Goal: Task Accomplishment & Management: Use online tool/utility

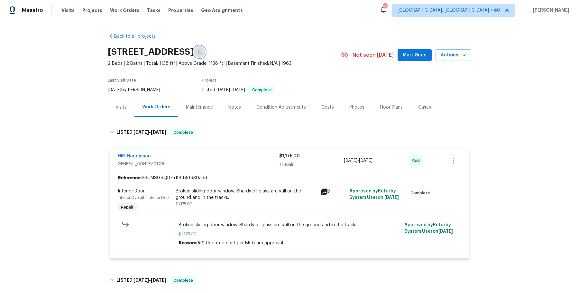
click at [205, 50] on button "button" at bounding box center [200, 52] width 12 height 12
click at [201, 50] on icon "button" at bounding box center [200, 52] width 4 height 4
click at [205, 50] on button "button" at bounding box center [200, 52] width 12 height 12
click at [147, 11] on span "Tasks" at bounding box center [154, 10] width 14 height 5
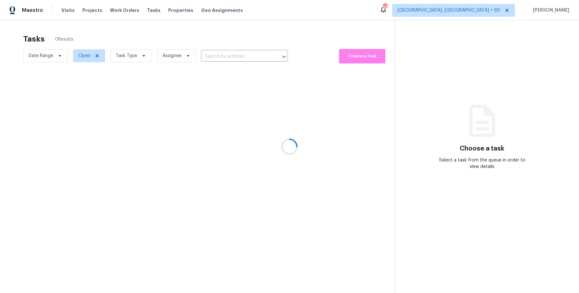
click at [128, 11] on div at bounding box center [289, 146] width 579 height 293
click at [125, 11] on div at bounding box center [289, 146] width 579 height 293
click at [122, 11] on div at bounding box center [289, 146] width 579 height 293
click at [117, 11] on div at bounding box center [289, 146] width 579 height 293
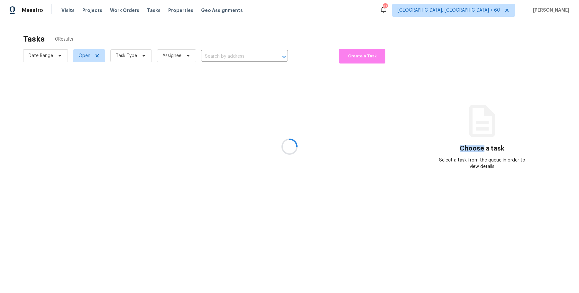
click at [117, 11] on div at bounding box center [289, 146] width 579 height 293
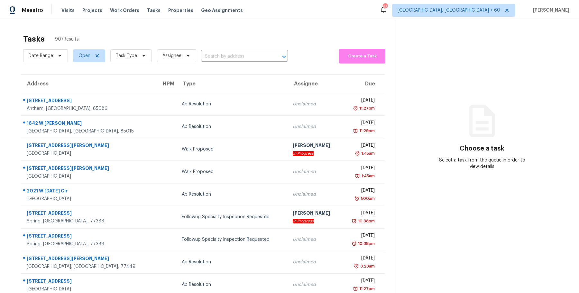
click at [111, 16] on div "Visits Projects Work Orders Tasks Properties Geo Assignments" at bounding box center [155, 10] width 189 height 13
click at [114, 14] on div "Visits Projects Work Orders Tasks Properties Geo Assignments" at bounding box center [155, 10] width 189 height 13
click at [116, 11] on span "Work Orders" at bounding box center [124, 10] width 29 height 6
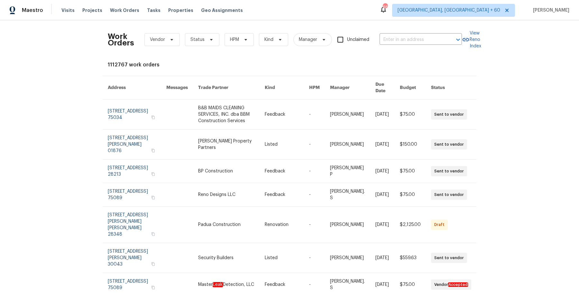
click at [422, 44] on div "Work Orders Vendor Status HPM Kind Manager Unclaimed ​" at bounding box center [285, 39] width 354 height 28
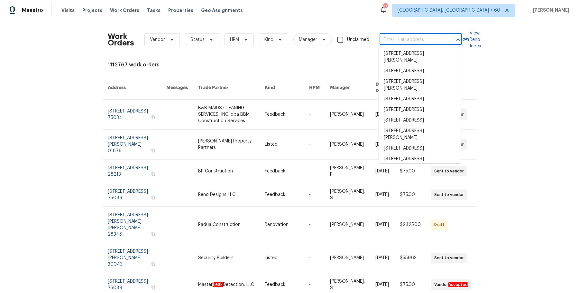
click at [422, 40] on input "text" at bounding box center [412, 40] width 64 height 10
paste input "[STREET_ADDRESS]"
type input "[STREET_ADDRESS]"
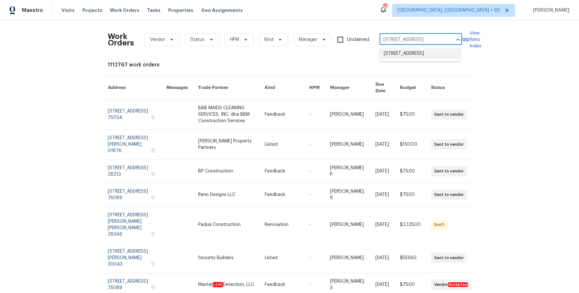
click at [419, 57] on li "[STREET_ADDRESS]" at bounding box center [420, 53] width 82 height 11
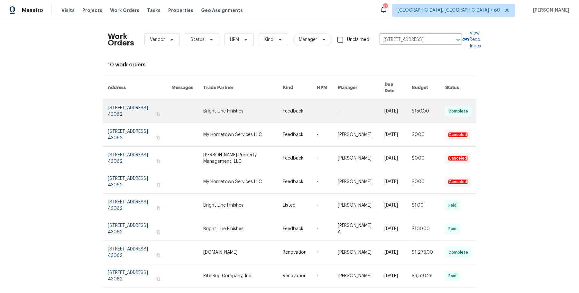
click at [346, 102] on link at bounding box center [361, 110] width 47 height 23
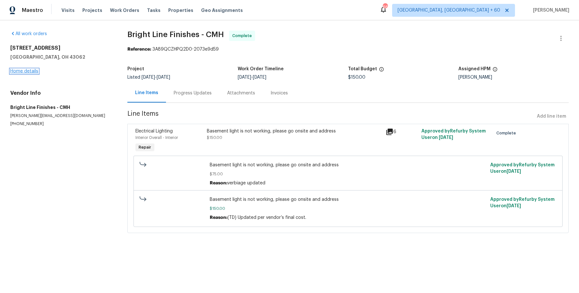
click at [36, 70] on link "Home details" at bounding box center [24, 71] width 28 height 5
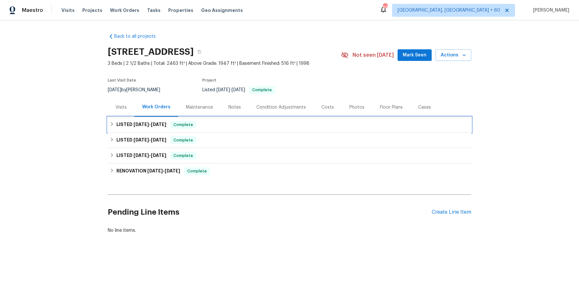
click at [245, 127] on div "LISTED [DATE] - [DATE] Complete" at bounding box center [290, 125] width 360 height 8
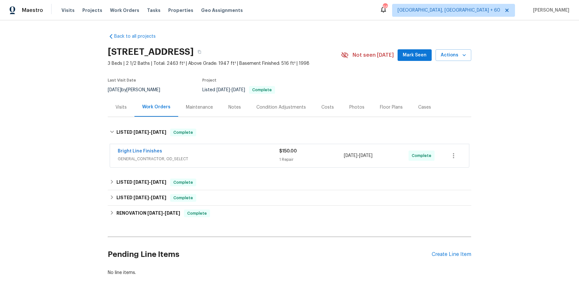
click at [231, 152] on div "Bright Line Finishes" at bounding box center [199, 152] width 162 height 8
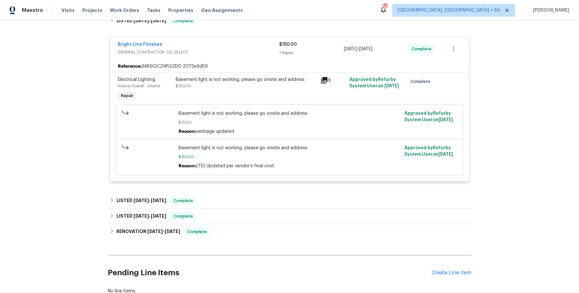
scroll to position [114, 0]
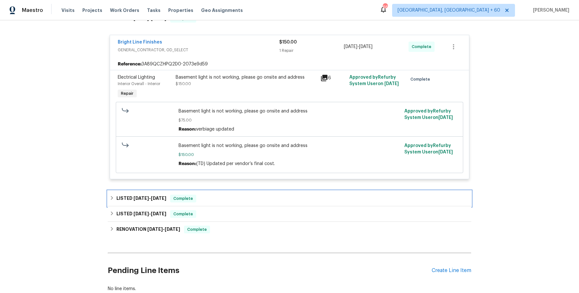
click at [216, 193] on div "LISTED [DATE] - [DATE] Complete" at bounding box center [290, 198] width 364 height 15
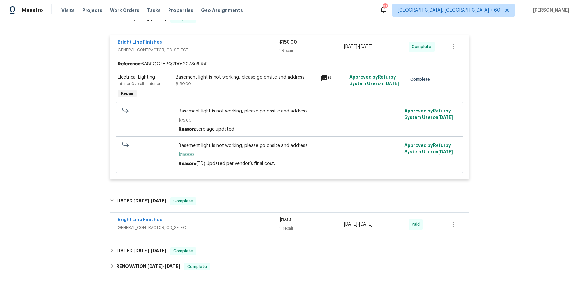
click at [213, 220] on div "Bright Line Finishes" at bounding box center [199, 220] width 162 height 8
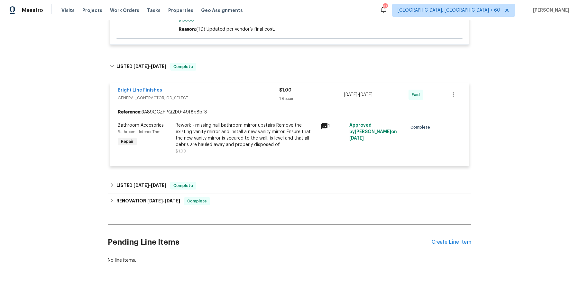
scroll to position [249, 0]
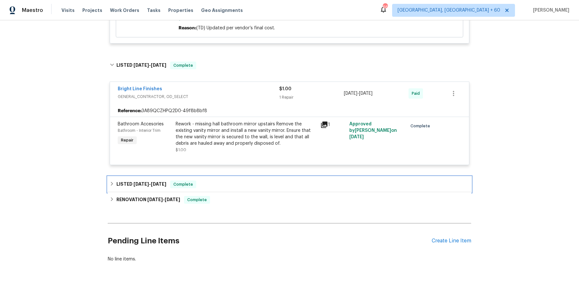
click at [224, 183] on div "LISTED [DATE] - [DATE] Complete" at bounding box center [290, 184] width 360 height 8
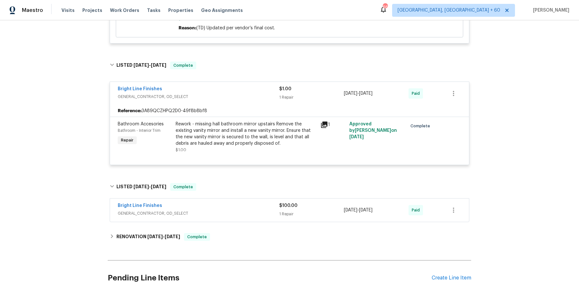
click at [214, 213] on span "GENERAL_CONTRACTOR, OD_SELECT" at bounding box center [199, 213] width 162 height 6
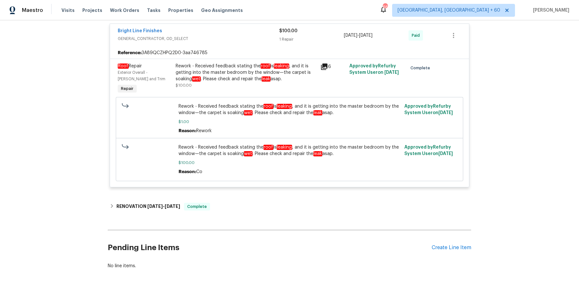
scroll to position [430, 0]
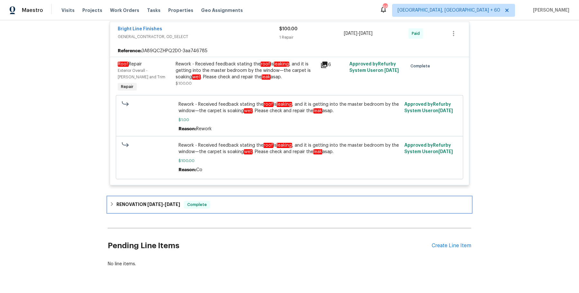
click at [218, 205] on div "RENOVATION [DATE] - [DATE] Complete" at bounding box center [290, 205] width 360 height 8
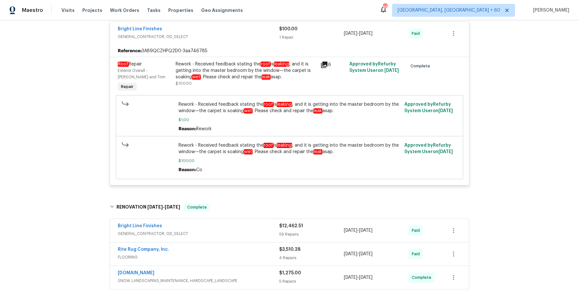
click at [218, 229] on div "Bright Line Finishes" at bounding box center [199, 226] width 162 height 8
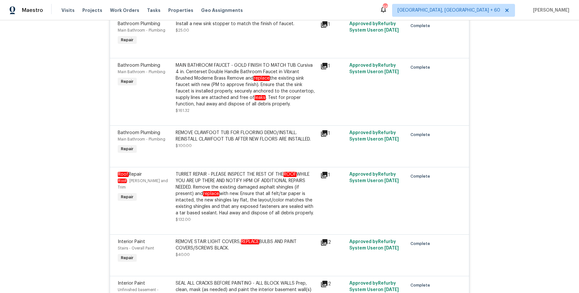
scroll to position [3773, 0]
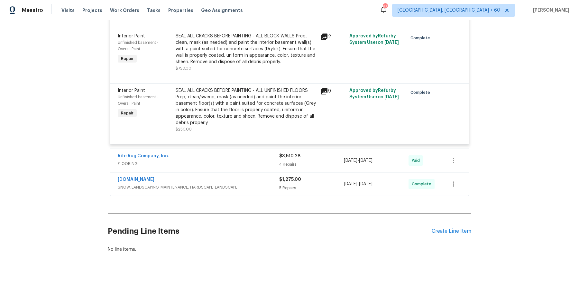
click at [243, 160] on span "FLOORING" at bounding box center [199, 163] width 162 height 6
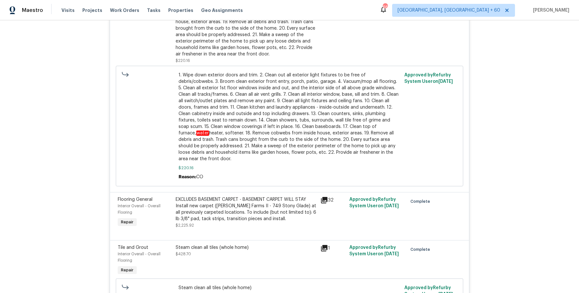
scroll to position [4275, 0]
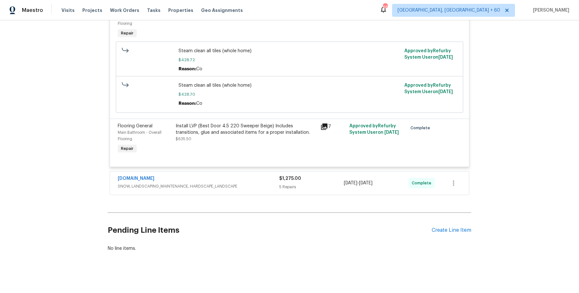
click at [269, 183] on span "SNOW, LANDSCAPING_MAINTENANCE, HARDSCAPE_LANDSCAPE" at bounding box center [199, 186] width 162 height 6
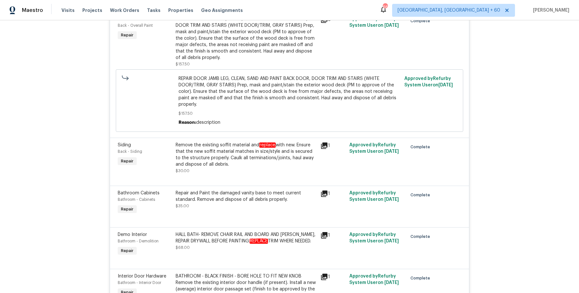
scroll to position [0, 0]
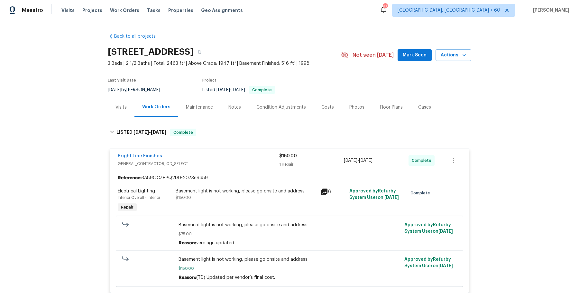
click at [288, 55] on div "[STREET_ADDRESS]" at bounding box center [224, 51] width 233 height 17
click at [201, 52] on icon "button" at bounding box center [200, 52] width 4 height 4
click at [123, 7] on span "Work Orders" at bounding box center [124, 10] width 29 height 6
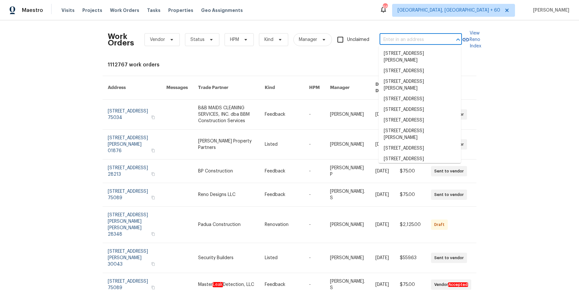
click at [418, 42] on input "text" at bounding box center [412, 40] width 64 height 10
paste input "[STREET_ADDRESS][PERSON_NAME]"
type input "[STREET_ADDRESS][PERSON_NAME]"
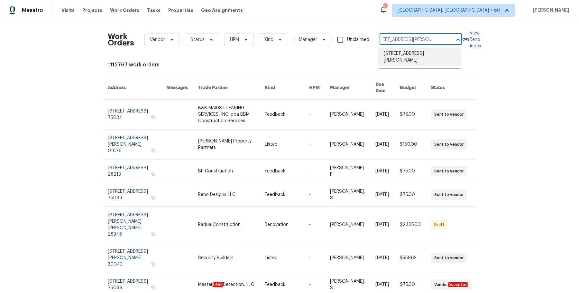
click at [409, 51] on li "[STREET_ADDRESS][PERSON_NAME]" at bounding box center [420, 56] width 82 height 17
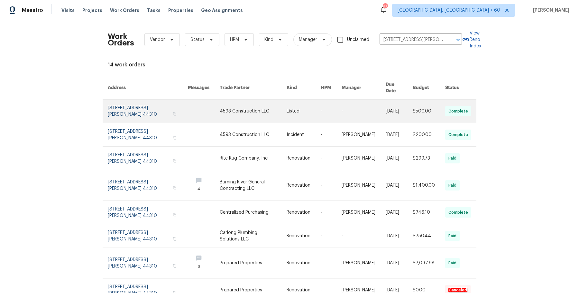
click at [355, 105] on link at bounding box center [364, 110] width 44 height 23
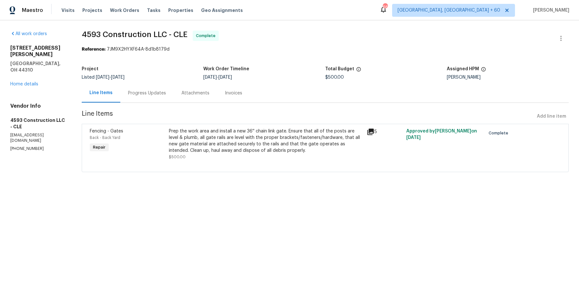
click at [31, 75] on div "All work orders [STREET_ADDRESS][PERSON_NAME] Home details Vendor Info 4593 Con…" at bounding box center [38, 91] width 56 height 121
click at [31, 82] on link "Home details" at bounding box center [24, 84] width 28 height 5
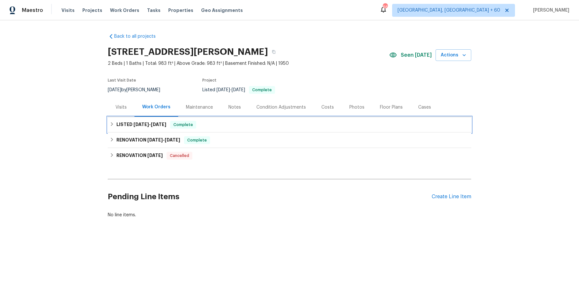
click at [171, 131] on div "LISTED [DATE] - [DATE] Complete" at bounding box center [290, 124] width 364 height 15
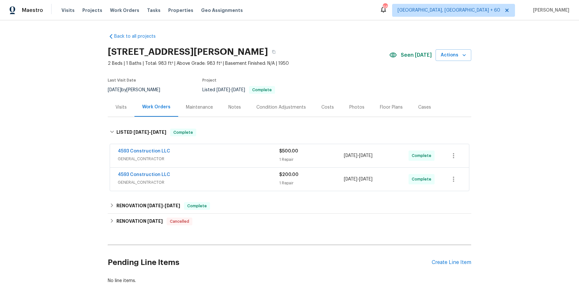
click at [225, 148] on div "4593 Construction LLC" at bounding box center [199, 152] width 162 height 8
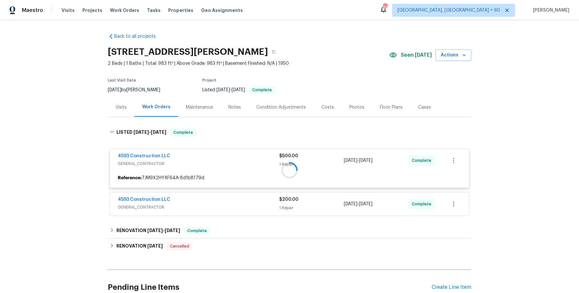
scroll to position [57, 0]
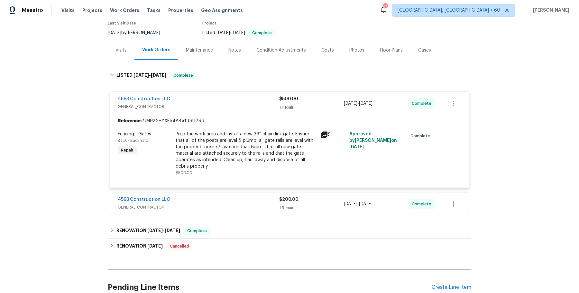
click at [242, 196] on div "4593 Construction LLC" at bounding box center [199, 200] width 162 height 8
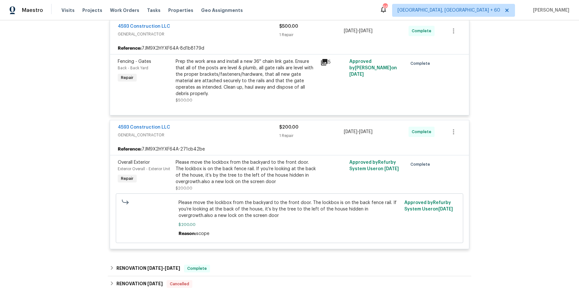
scroll to position [152, 0]
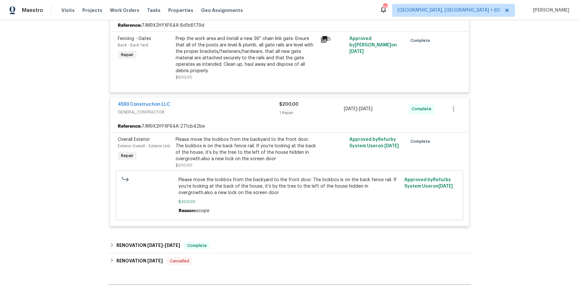
click at [229, 225] on div "4593 Construction LLC GENERAL_CONTRACTOR $500.00 1 Repair [DATE] - [DATE] Compl…" at bounding box center [290, 111] width 364 height 242
click at [229, 228] on div "Back to all projects [STREET_ADDRESS][PERSON_NAME] 2 Beds | 1 Baths | Total: 98…" at bounding box center [290, 102] width 364 height 453
click at [235, 241] on div "RENOVATION [DATE] - [DATE] Complete" at bounding box center [290, 245] width 360 height 8
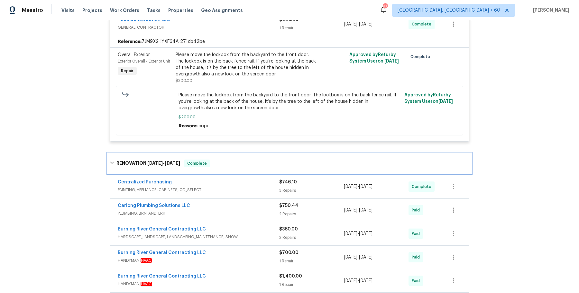
scroll to position [255, 0]
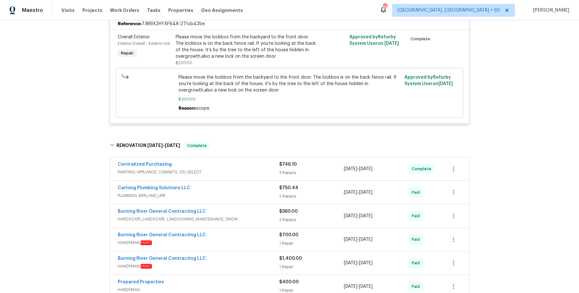
click at [266, 169] on span "PAINTING, APPLIANCE, CABINETS, OD_SELECT" at bounding box center [199, 172] width 162 height 6
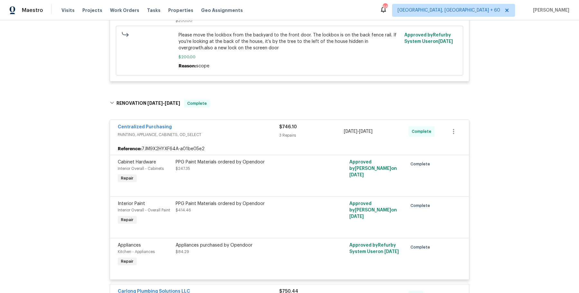
scroll to position [358, 0]
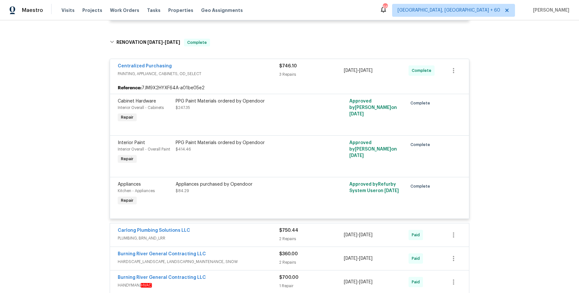
click at [276, 227] on div "Carlong Plumbing Solutions LLC" at bounding box center [199, 231] width 162 height 8
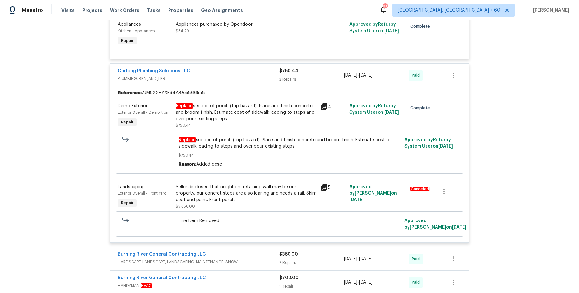
scroll to position [558, 0]
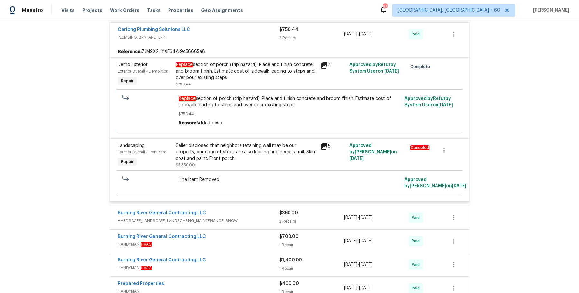
click at [273, 217] on span "HARDSCAPE_LANDSCAPE, LANDSCAPING_MAINTENANCE, SNOW" at bounding box center [199, 220] width 162 height 6
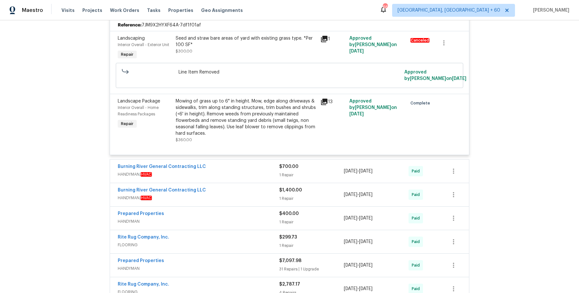
scroll to position [779, 0]
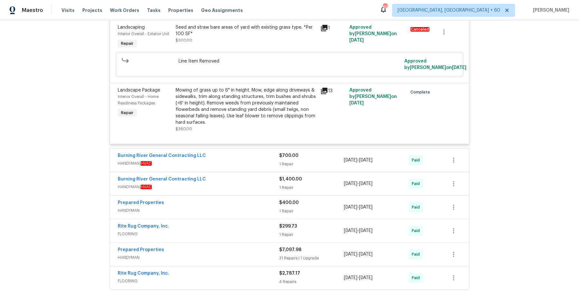
click at [260, 160] on div "Burning River General Contracting LLC HANDYMAN, HVAC $700.00 1 Repair [DATE] - …" at bounding box center [289, 159] width 359 height 23
click at [260, 160] on span "HANDYMAN, HVAC" at bounding box center [199, 163] width 162 height 6
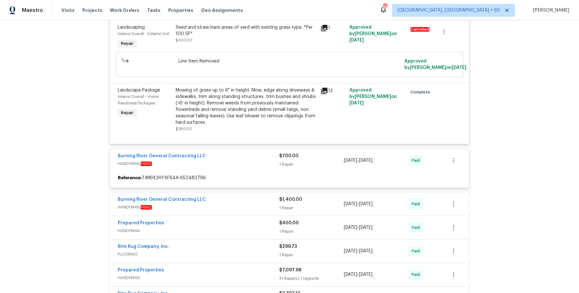
scroll to position [822, 0]
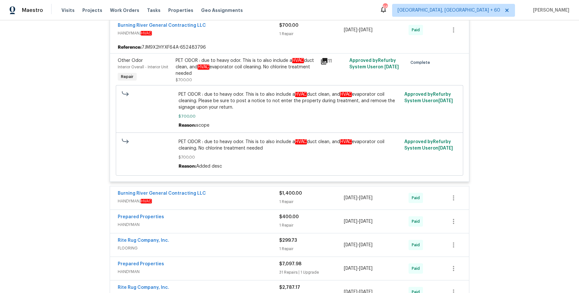
click at [248, 199] on div "Burning River General Contracting LLC HANDYMAN, HVAC $1,400.00 1 Repair [DATE] …" at bounding box center [289, 197] width 359 height 23
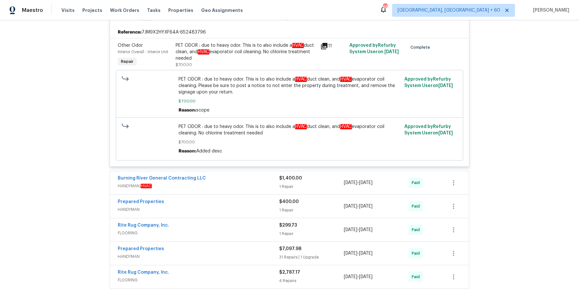
drag, startPoint x: 252, startPoint y: 173, endPoint x: 252, endPoint y: 178, distance: 5.5
click at [252, 175] on div "Burning River General Contracting LLC" at bounding box center [199, 179] width 162 height 8
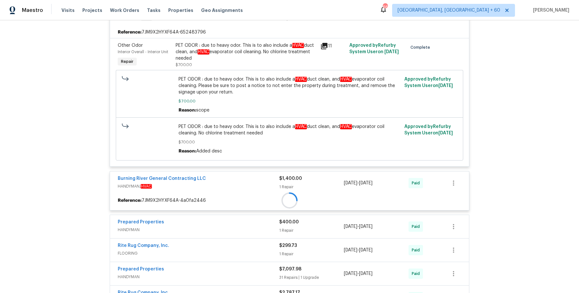
scroll to position [985, 0]
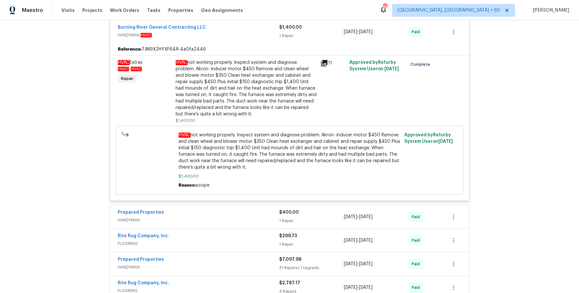
click at [241, 217] on span "HANDYMAN" at bounding box center [199, 220] width 162 height 6
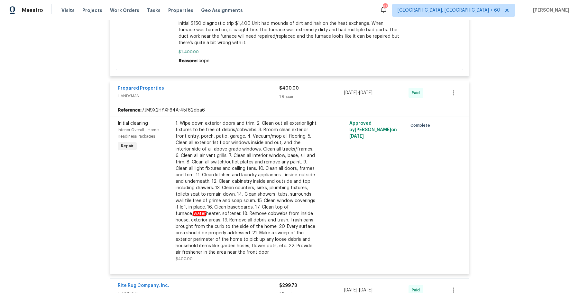
scroll to position [1308, 0]
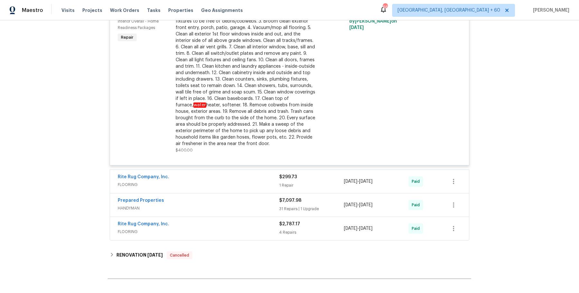
click at [245, 183] on div "Rite Rug Company, Inc. FLOORING $299.73 1 Repair [DATE] - [DATE] Paid" at bounding box center [289, 181] width 359 height 23
click at [247, 181] on span "FLOORING" at bounding box center [199, 184] width 162 height 6
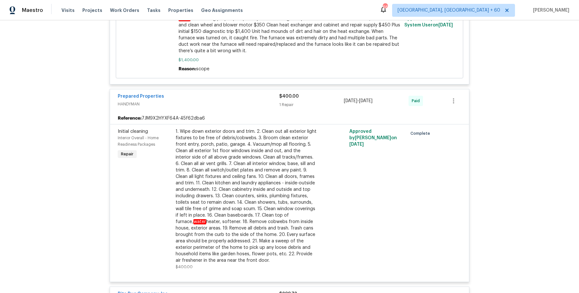
scroll to position [1432, 0]
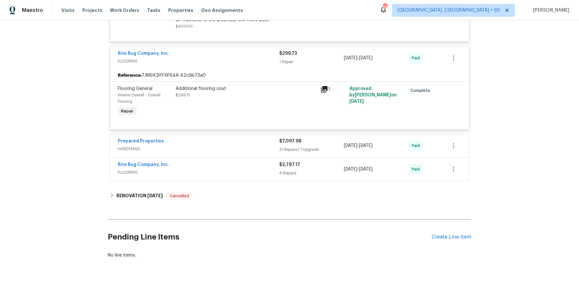
click at [242, 146] on div "Prepared Properties HANDYMAN $7,097.98 31 Repairs | 1 Upgrade [DATE] - [DATE] P…" at bounding box center [289, 145] width 359 height 23
click at [243, 145] on span "HANDYMAN" at bounding box center [199, 148] width 162 height 6
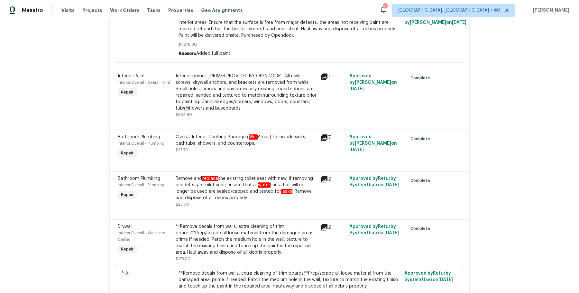
scroll to position [3504, 0]
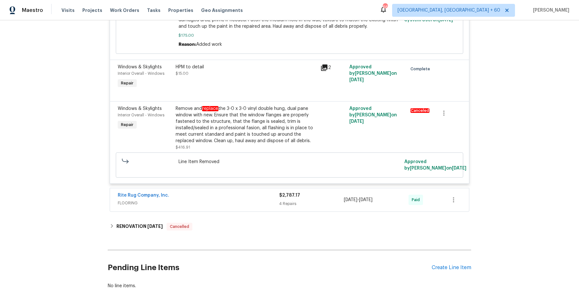
click at [236, 192] on div "Rite Rug Company, Inc." at bounding box center [199, 196] width 162 height 8
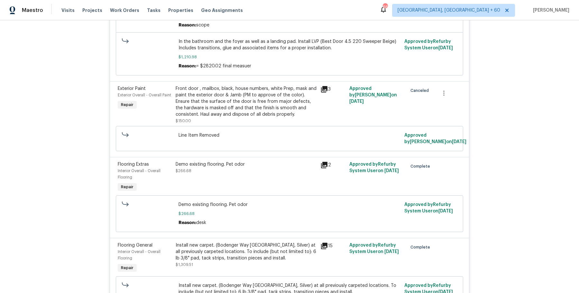
scroll to position [4062, 0]
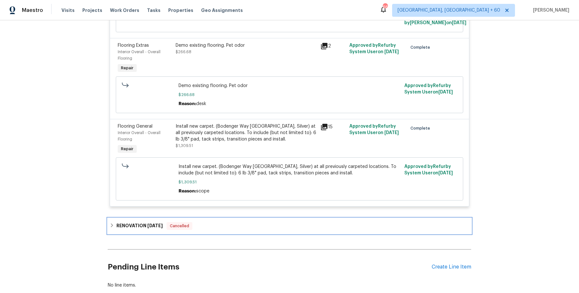
click at [216, 218] on div "RENOVATION [DATE] Cancelled" at bounding box center [290, 225] width 364 height 15
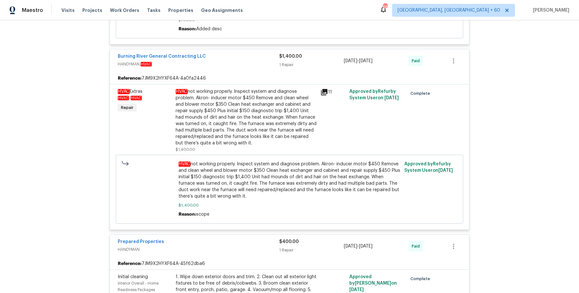
scroll to position [0, 0]
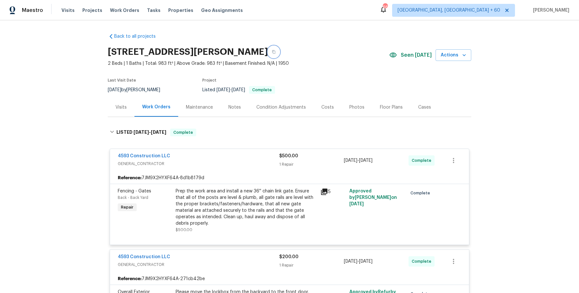
click at [268, 51] on button "button" at bounding box center [274, 52] width 12 height 12
click at [122, 11] on span "Work Orders" at bounding box center [124, 10] width 29 height 6
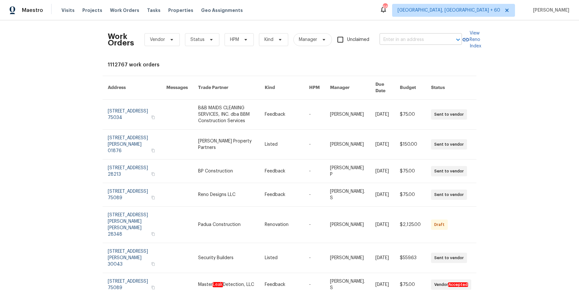
click at [388, 43] on input "text" at bounding box center [412, 40] width 64 height 10
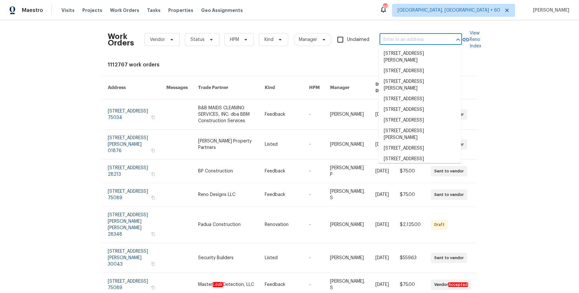
paste input "[STREET_ADDRESS][PERSON_NAME][PERSON_NAME]"
type input "[STREET_ADDRESS][PERSON_NAME][PERSON_NAME]"
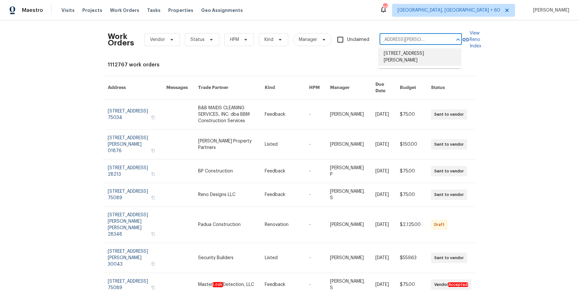
click at [413, 54] on li "[STREET_ADDRESS][PERSON_NAME]" at bounding box center [420, 56] width 82 height 17
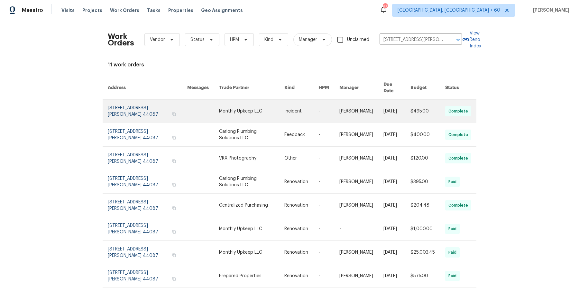
click at [300, 109] on link at bounding box center [302, 110] width 34 height 23
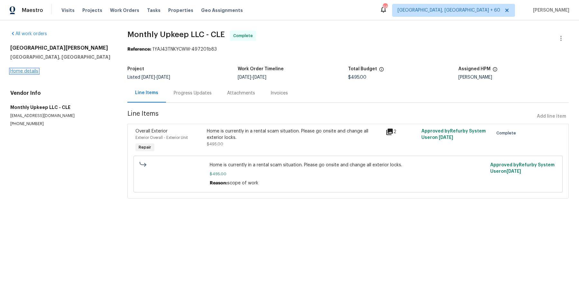
click at [34, 70] on link "Home details" at bounding box center [24, 71] width 28 height 5
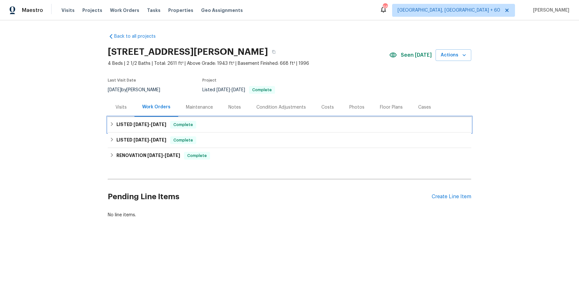
click at [238, 127] on div "LISTED [DATE] - [DATE] Complete" at bounding box center [290, 125] width 360 height 8
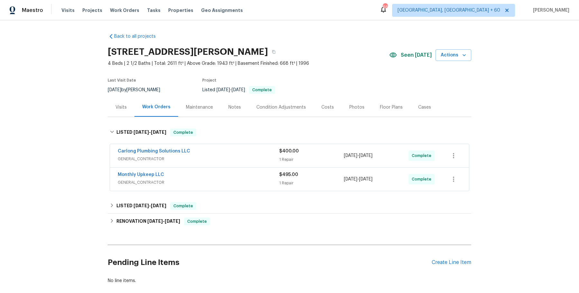
click at [234, 154] on div "Carlong Plumbing Solutions LLC" at bounding box center [199, 152] width 162 height 8
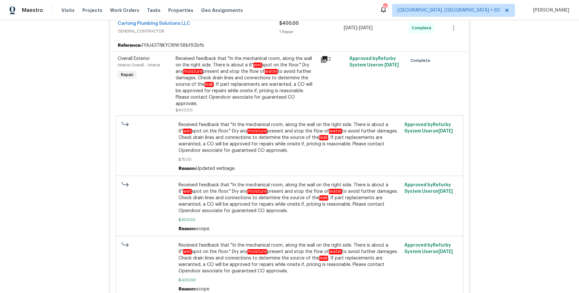
scroll to position [133, 0]
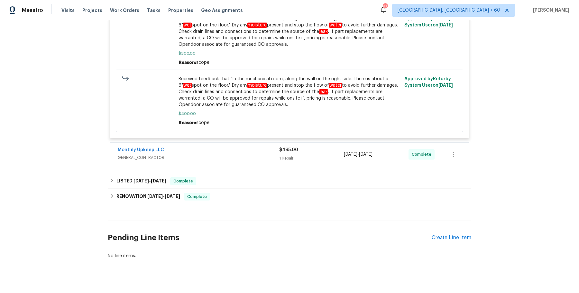
click at [243, 154] on span "GENERAL_CONTRACTOR" at bounding box center [199, 157] width 162 height 6
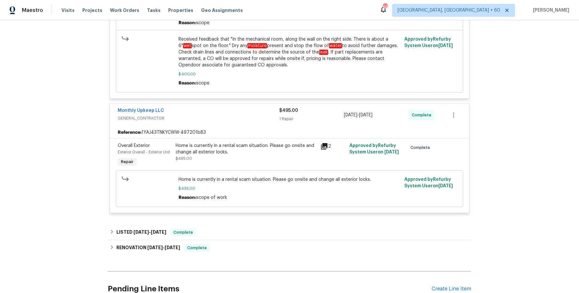
scroll to position [341, 0]
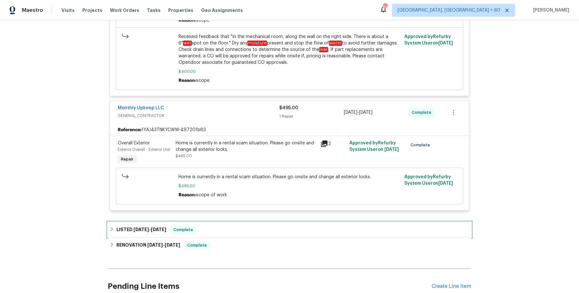
click at [214, 226] on div "LISTED [DATE] - [DATE] Complete" at bounding box center [290, 230] width 360 height 8
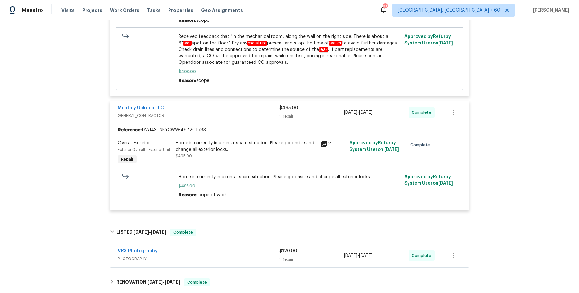
click at [214, 255] on span "PHOTOGRAPHY" at bounding box center [199, 258] width 162 height 6
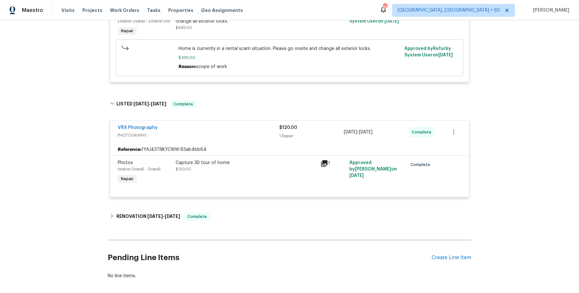
scroll to position [472, 0]
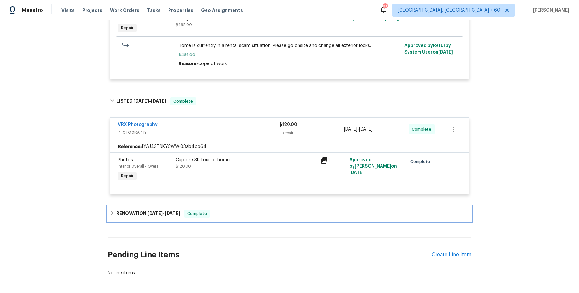
click at [238, 211] on div "RENOVATION [DATE] - [DATE] Complete" at bounding box center [290, 213] width 364 height 15
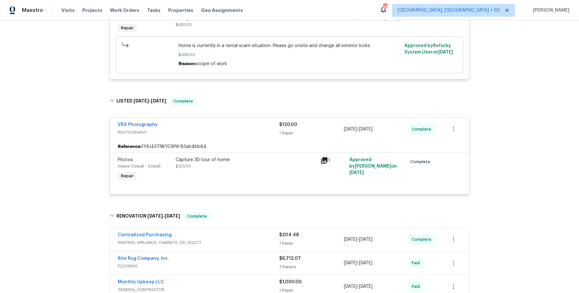
click at [234, 239] on span "PAINTING, APPLIANCE, CABINETS, OD_SELECT" at bounding box center [199, 242] width 162 height 6
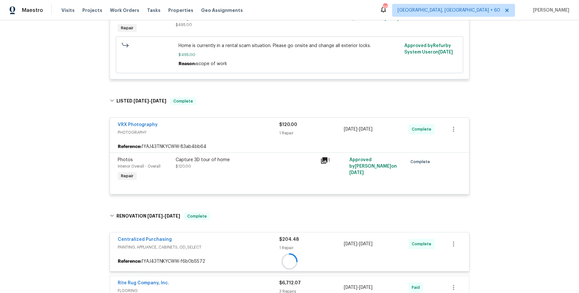
scroll to position [664, 0]
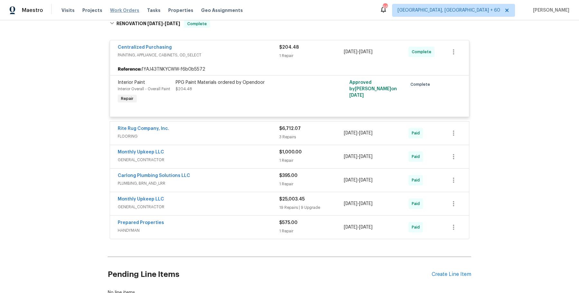
click at [122, 9] on span "Work Orders" at bounding box center [124, 10] width 29 height 6
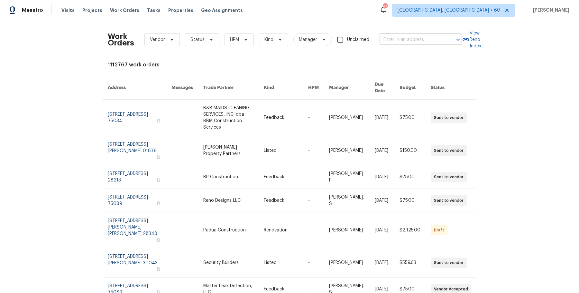
click at [419, 37] on input "text" at bounding box center [412, 40] width 64 height 10
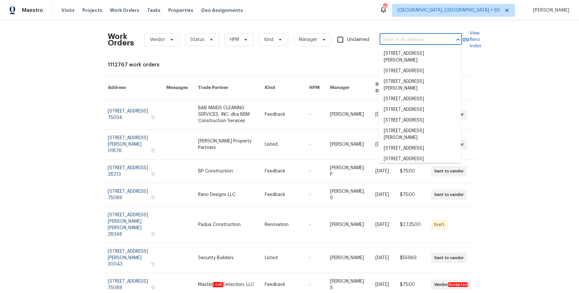
paste input "[STREET_ADDRESS][PERSON_NAME][DATE]"
type input "[STREET_ADDRESS][PERSON_NAME][DATE]"
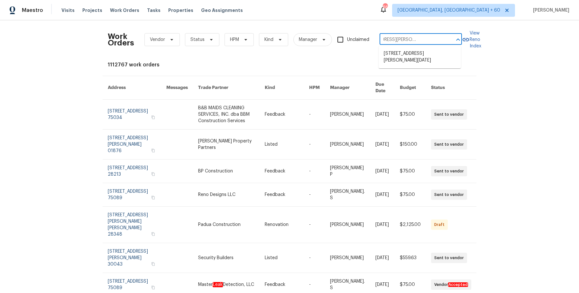
click at [417, 57] on li "[STREET_ADDRESS][PERSON_NAME][DATE]" at bounding box center [420, 56] width 82 height 17
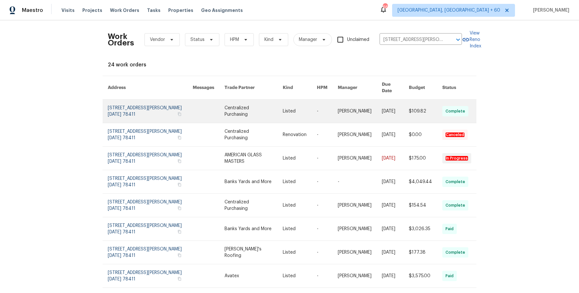
click at [347, 112] on link at bounding box center [360, 110] width 44 height 23
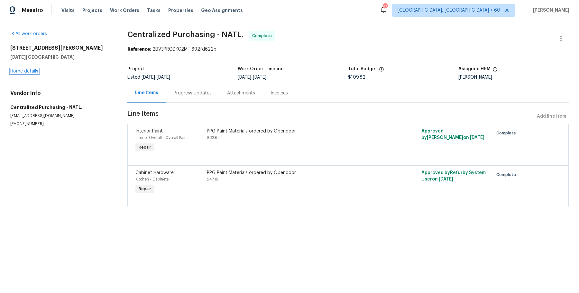
click at [25, 71] on link "Home details" at bounding box center [24, 71] width 28 height 5
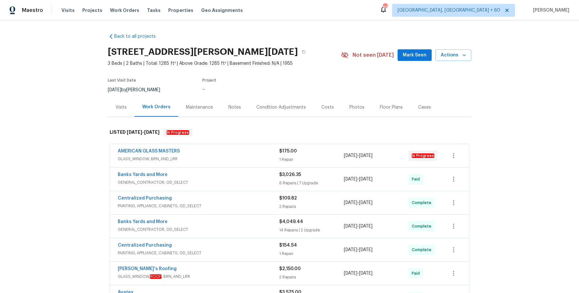
click at [200, 160] on span "GLASS_WINDOW, BRN_AND_LRR" at bounding box center [199, 158] width 162 height 6
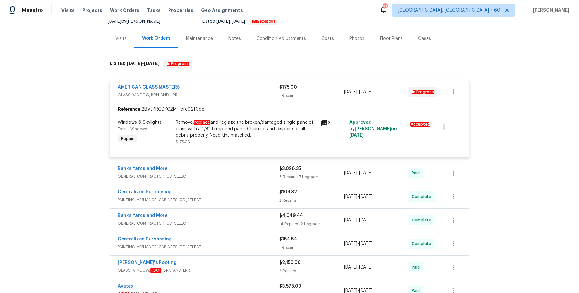
click at [198, 170] on div "Banks Yards and More" at bounding box center [199, 169] width 162 height 8
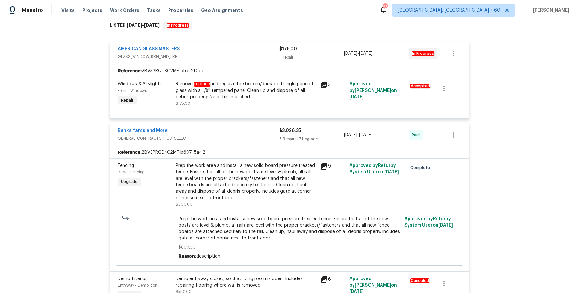
scroll to position [126, 0]
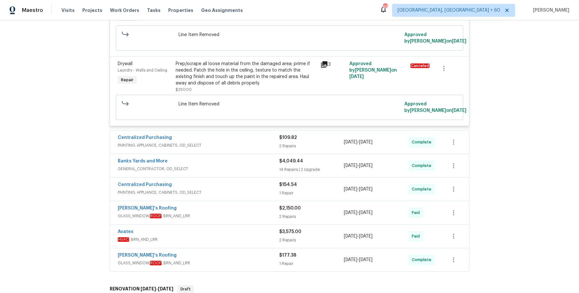
click at [260, 139] on div "Centralized Purchasing" at bounding box center [199, 138] width 162 height 8
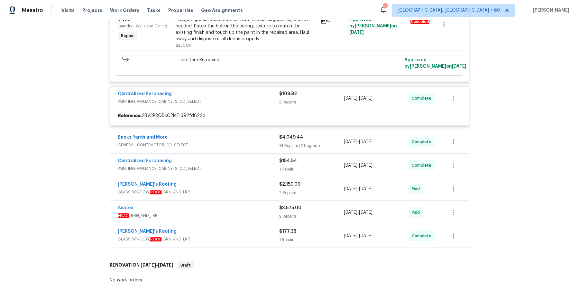
scroll to position [1016, 0]
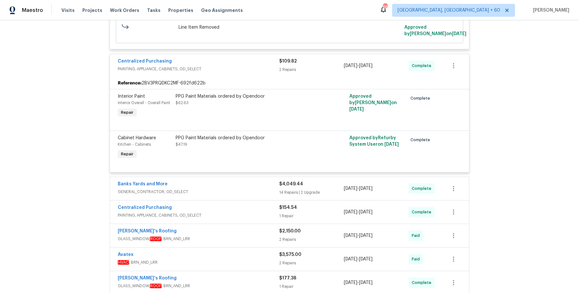
click at [247, 184] on div "Banks Yards and More" at bounding box center [199, 185] width 162 height 8
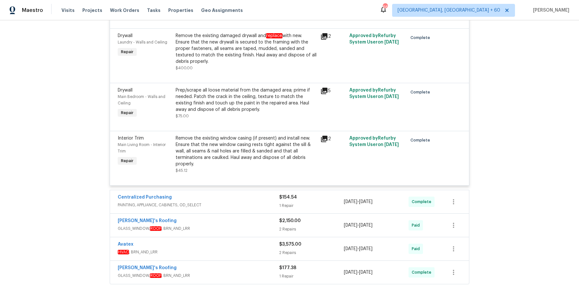
scroll to position [1911, 0]
click at [241, 195] on div "Centralized Purchasing" at bounding box center [199, 197] width 162 height 8
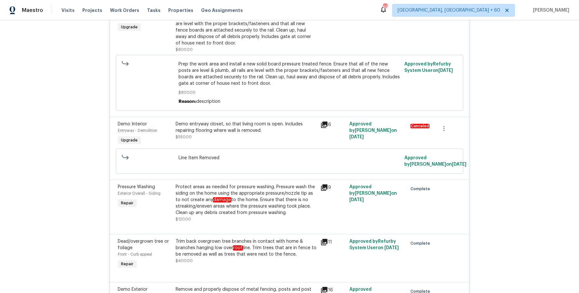
scroll to position [1154, 0]
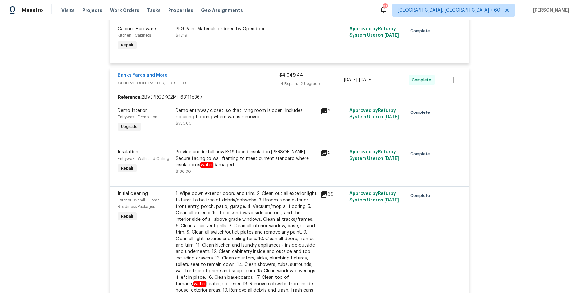
click at [256, 155] on div "Provide and install new R-19 faced insulation [PERSON_NAME]. Secure facing to w…" at bounding box center [246, 158] width 141 height 19
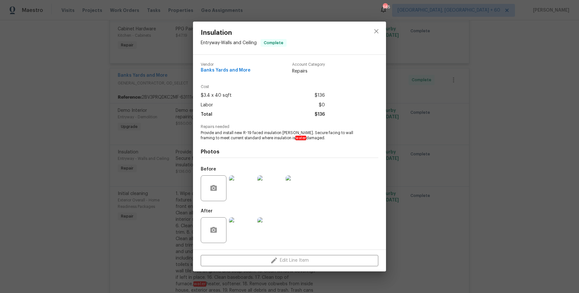
click at [166, 65] on div "Insulation Entryway - Walls and Ceiling Complete Vendor Banks Yards and More Ac…" at bounding box center [289, 146] width 579 height 293
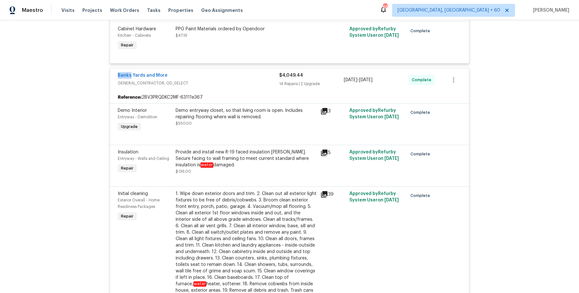
click at [166, 65] on div "AMERICAN GLASS MASTERS GLASS_WINDOW, BRN_AND_LRR $175.00 1 Repair [DATE] - [DAT…" at bounding box center [290, 44] width 360 height 2108
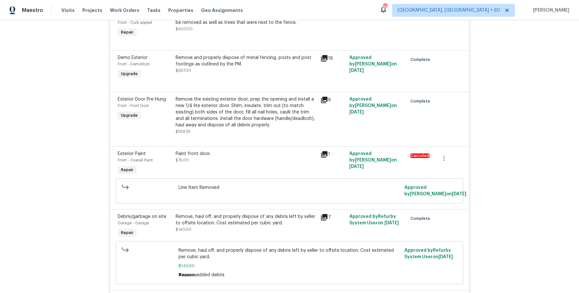
scroll to position [0, 0]
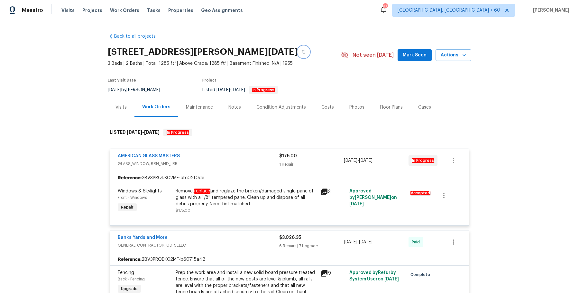
click at [306, 57] on button "button" at bounding box center [304, 52] width 12 height 12
click at [307, 53] on button "button" at bounding box center [304, 52] width 12 height 12
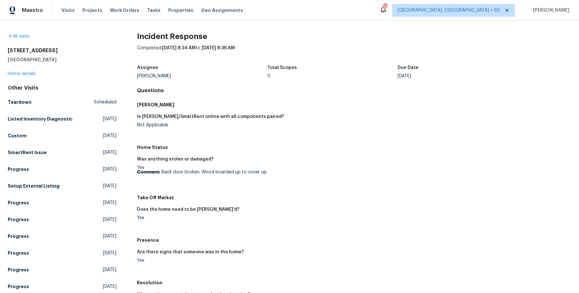
scroll to position [155, 0]
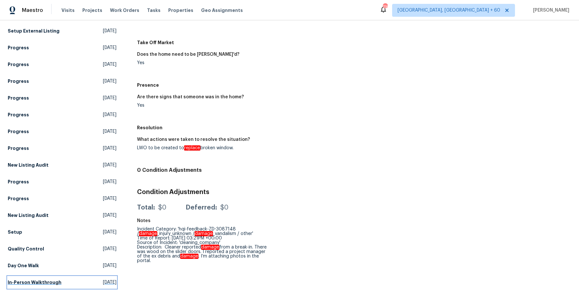
click at [32, 278] on link "In-Person Walkthrough Sat, Aug 10 2024" at bounding box center [62, 282] width 109 height 12
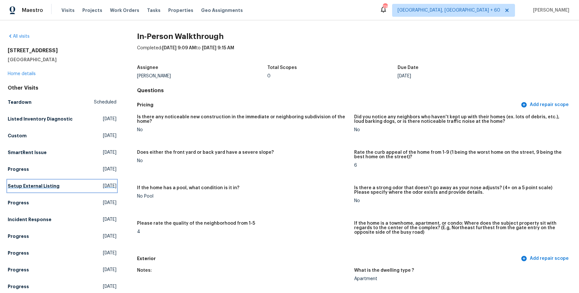
click at [36, 183] on h5 "Setup External Listing" at bounding box center [34, 185] width 52 height 6
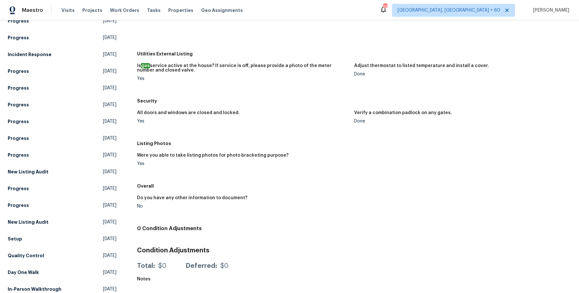
scroll to position [155, 0]
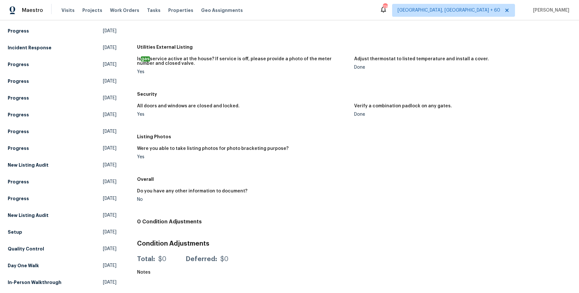
click at [36, 287] on div "All visits 620 W Solana Cir Unit 1B Solana Beach, CA 92075 Home details Other V…" at bounding box center [62, 85] width 109 height 415
click at [37, 279] on h5 "In-Person Walkthrough" at bounding box center [35, 282] width 54 height 6
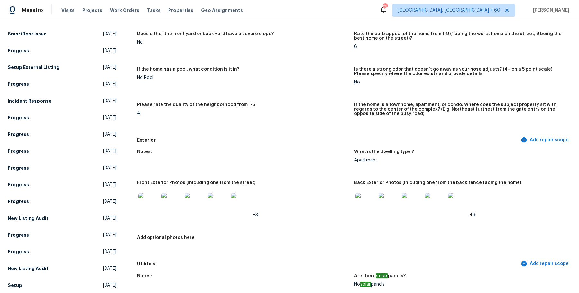
scroll to position [122, 0]
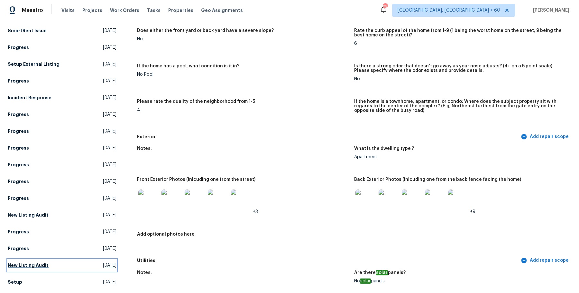
click at [24, 264] on h5 "New Listing Audit" at bounding box center [28, 265] width 41 height 6
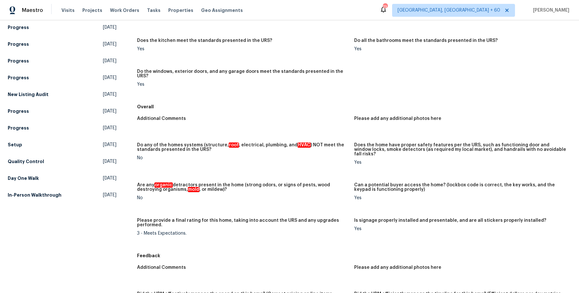
scroll to position [242, 0]
click at [19, 192] on h5 "In-Person Walkthrough" at bounding box center [35, 194] width 54 height 6
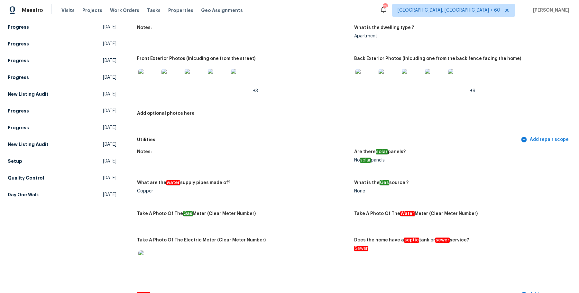
click at [35, 151] on div "Other Visits Teardown Scheduled Listed Inventory Diagnostic Tue, Aug 12 2025 Cu…" at bounding box center [62, 21] width 109 height 358
click at [35, 148] on link "New Listing Audit Sat, Sep 07 2024" at bounding box center [62, 144] width 109 height 12
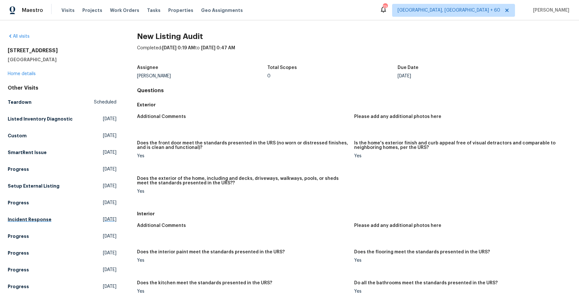
scroll to position [5, 0]
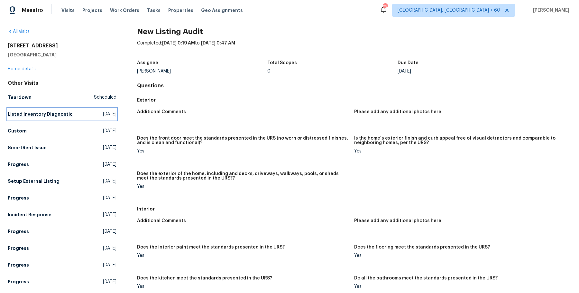
click at [42, 108] on link "Listed Inventory Diagnostic Tue, Aug 12 2025" at bounding box center [62, 114] width 109 height 12
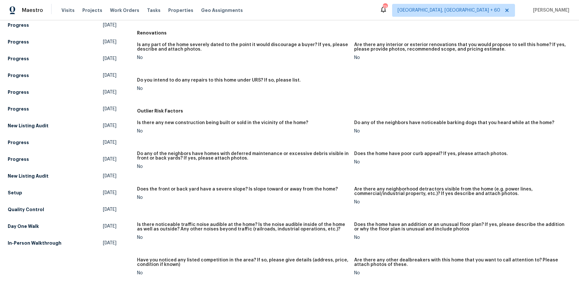
scroll to position [173, 0]
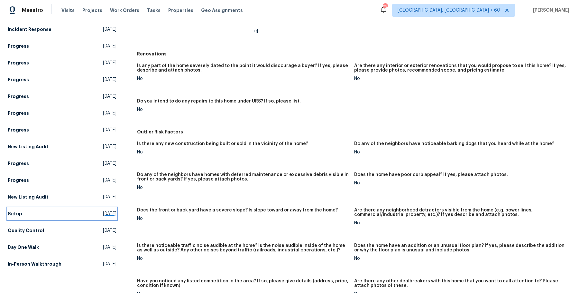
click at [23, 218] on link "Setup Fri, Sep 06 2024" at bounding box center [62, 214] width 109 height 12
click at [23, 218] on html "Maestro Visits Projects Work Orders Tasks Properties Geo Assignments 734 Albuqu…" at bounding box center [289, 146] width 579 height 293
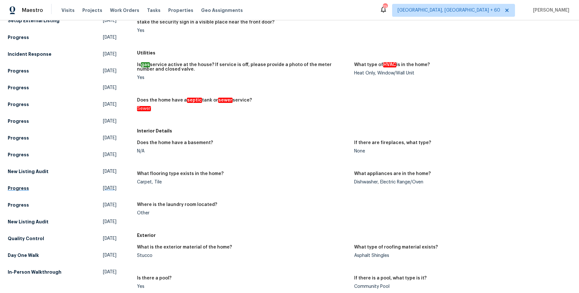
scroll to position [165, 0]
click at [32, 254] on h5 "Day One Walk" at bounding box center [23, 255] width 31 height 6
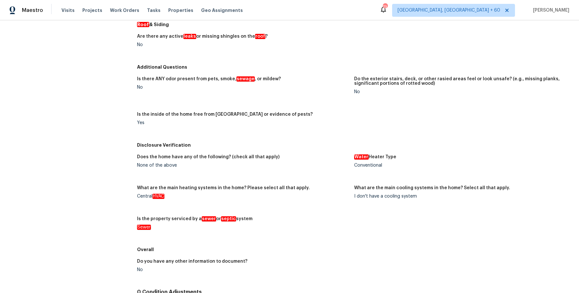
scroll to position [284, 0]
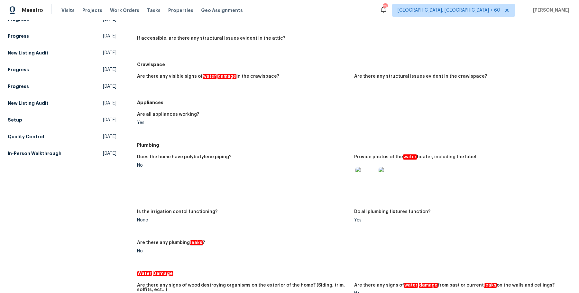
click at [369, 181] on img at bounding box center [366, 177] width 21 height 21
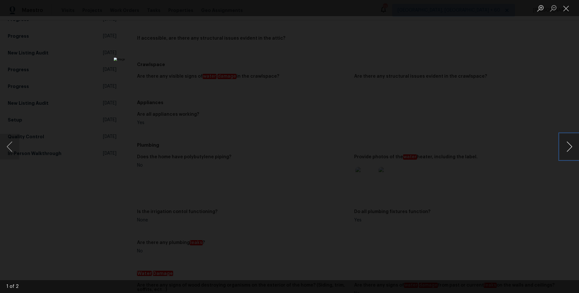
click at [567, 146] on button "Next image" at bounding box center [569, 147] width 19 height 26
click at [568, 11] on button "Close lightbox" at bounding box center [566, 8] width 13 height 11
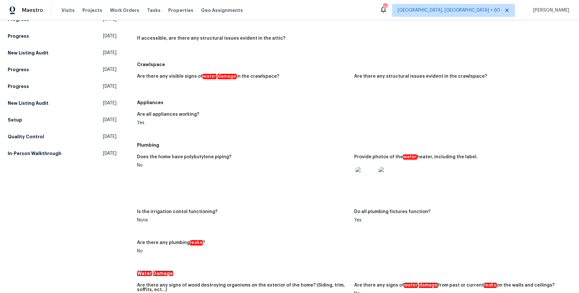
click at [463, 179] on div at bounding box center [460, 177] width 212 height 28
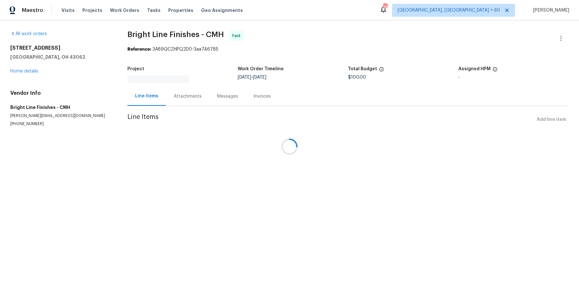
click at [210, 105] on div "Messages" at bounding box center [228, 96] width 36 height 19
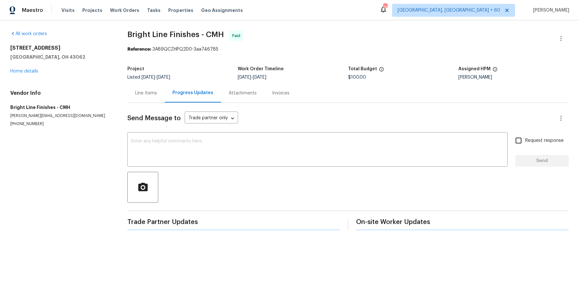
click at [177, 97] on div "Progress Updates" at bounding box center [193, 92] width 56 height 19
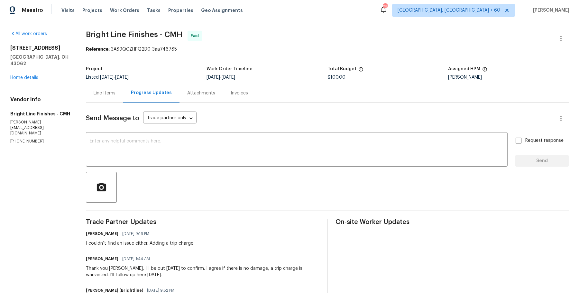
scroll to position [92, 0]
